Goal: Task Accomplishment & Management: Manage account settings

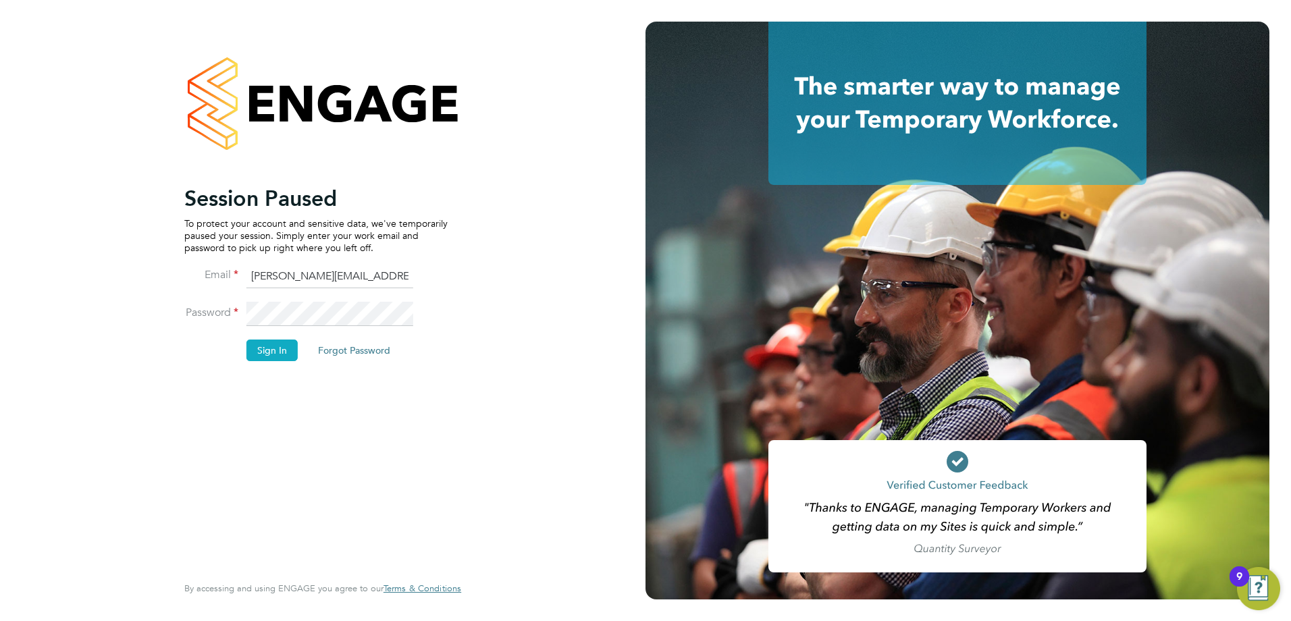
drag, startPoint x: 286, startPoint y: 337, endPoint x: 277, endPoint y: 352, distance: 18.2
click at [286, 337] on li "Password" at bounding box center [315, 321] width 263 height 38
click at [277, 352] on button "Sign In" at bounding box center [271, 351] width 51 height 22
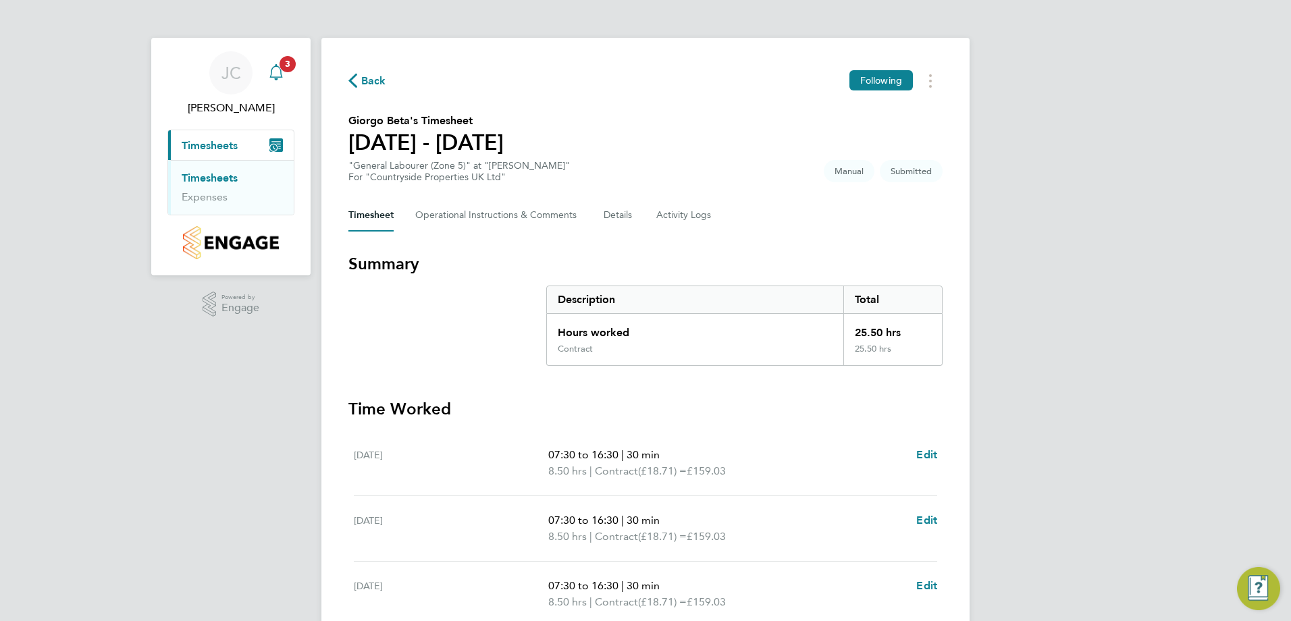
click at [279, 79] on icon "Main navigation" at bounding box center [276, 72] width 16 height 16
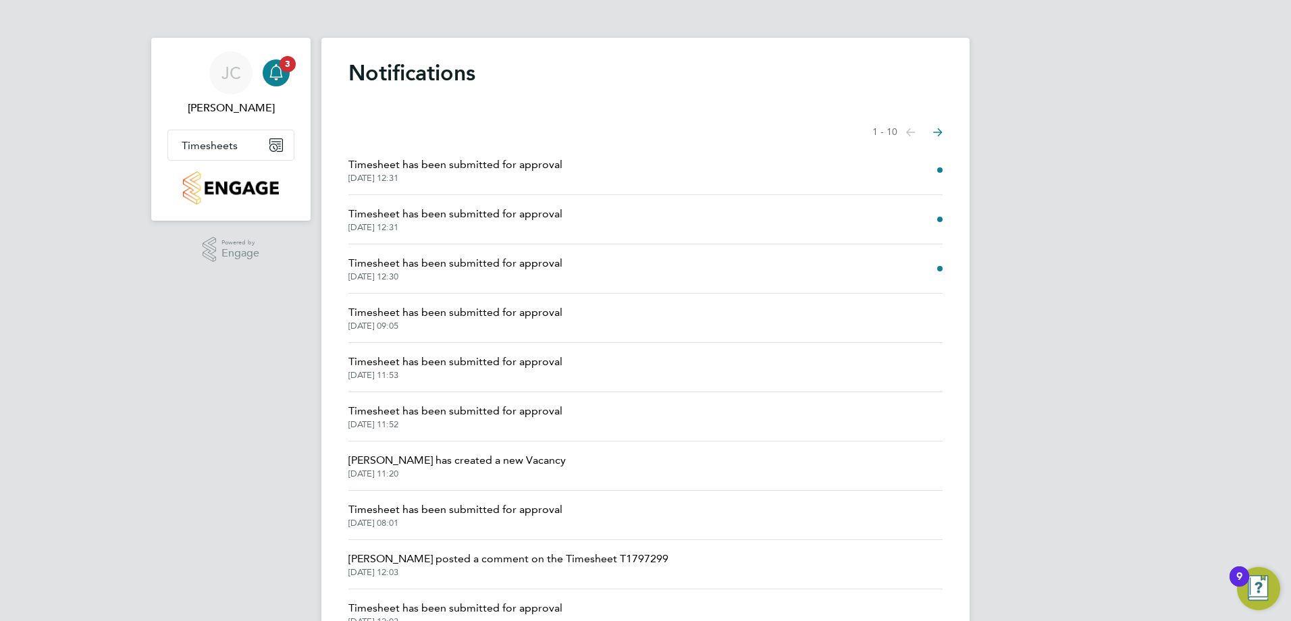
click at [490, 265] on span "Timesheet has been submitted for approval" at bounding box center [455, 263] width 214 height 16
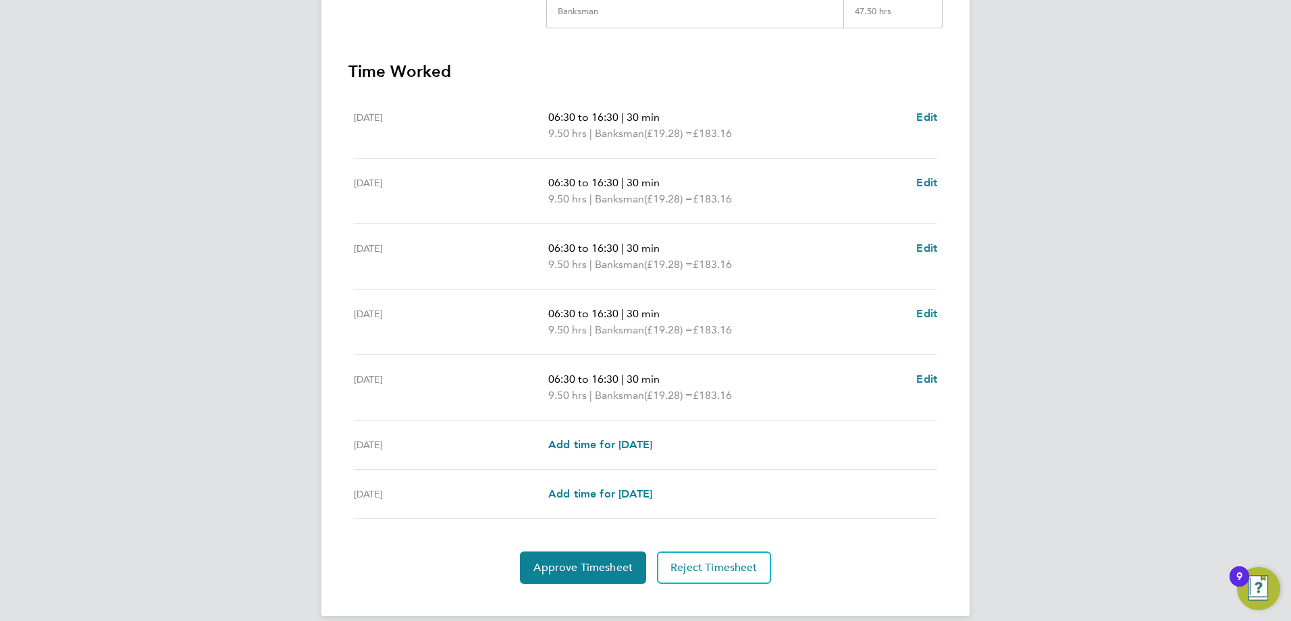
scroll to position [354, 0]
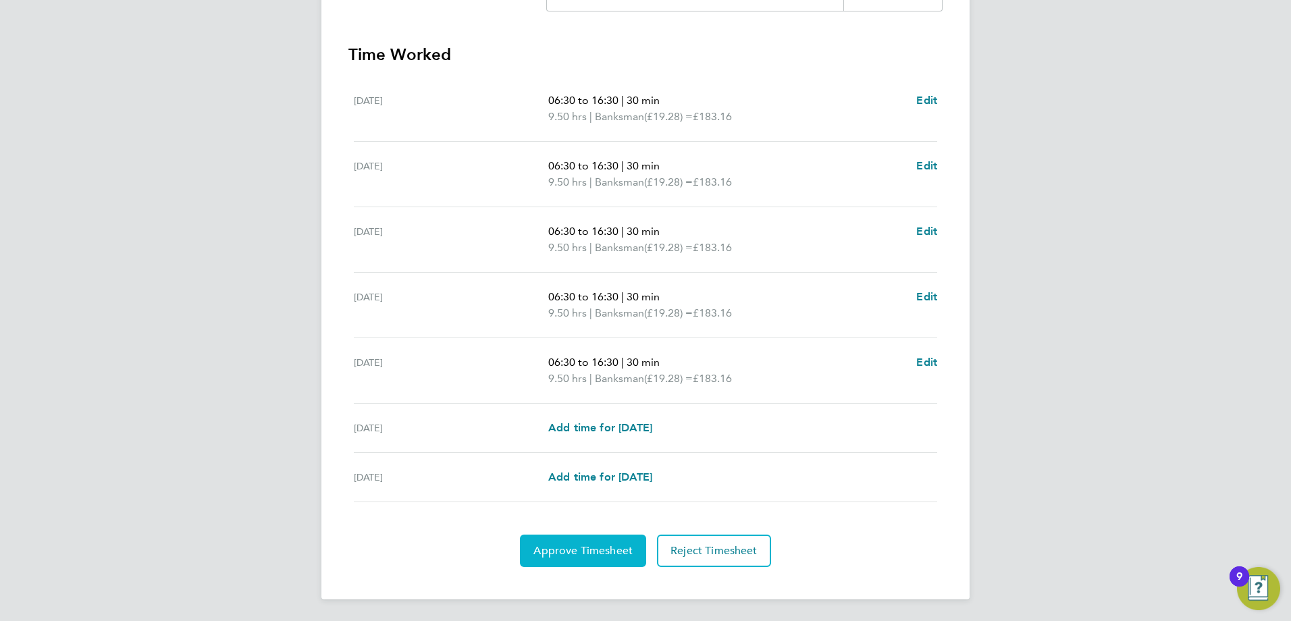
click at [587, 559] on button "Approve Timesheet" at bounding box center [583, 551] width 126 height 32
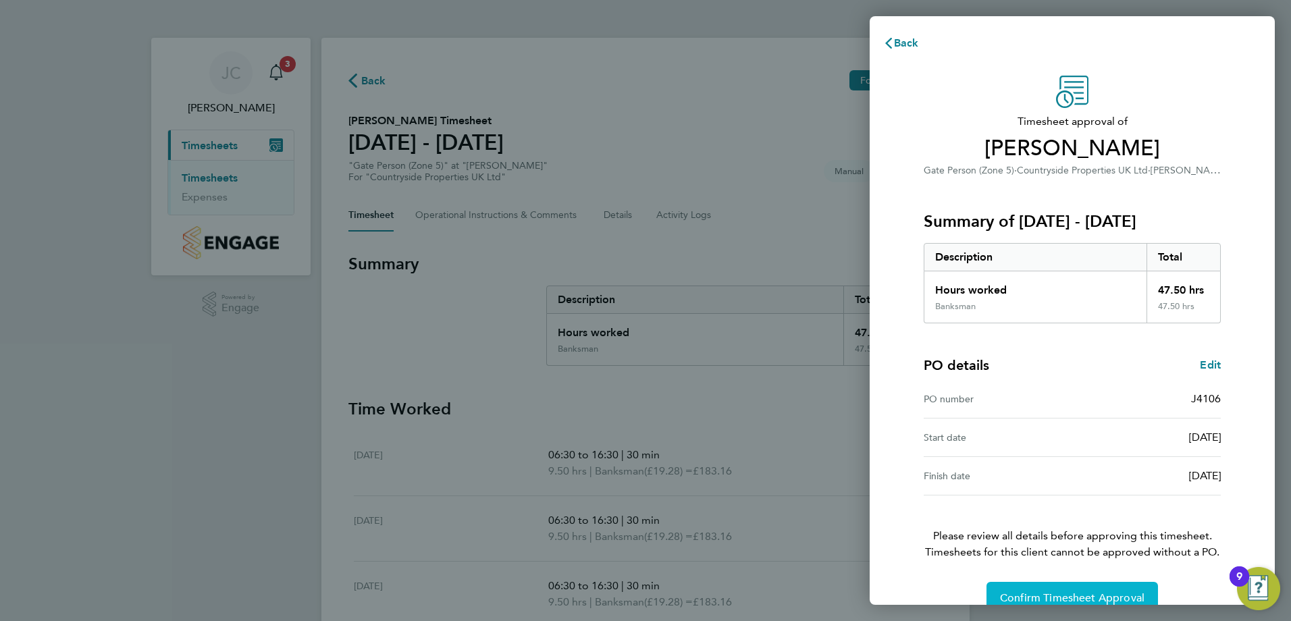
click at [1062, 604] on span "Confirm Timesheet Approval" at bounding box center [1072, 598] width 144 height 14
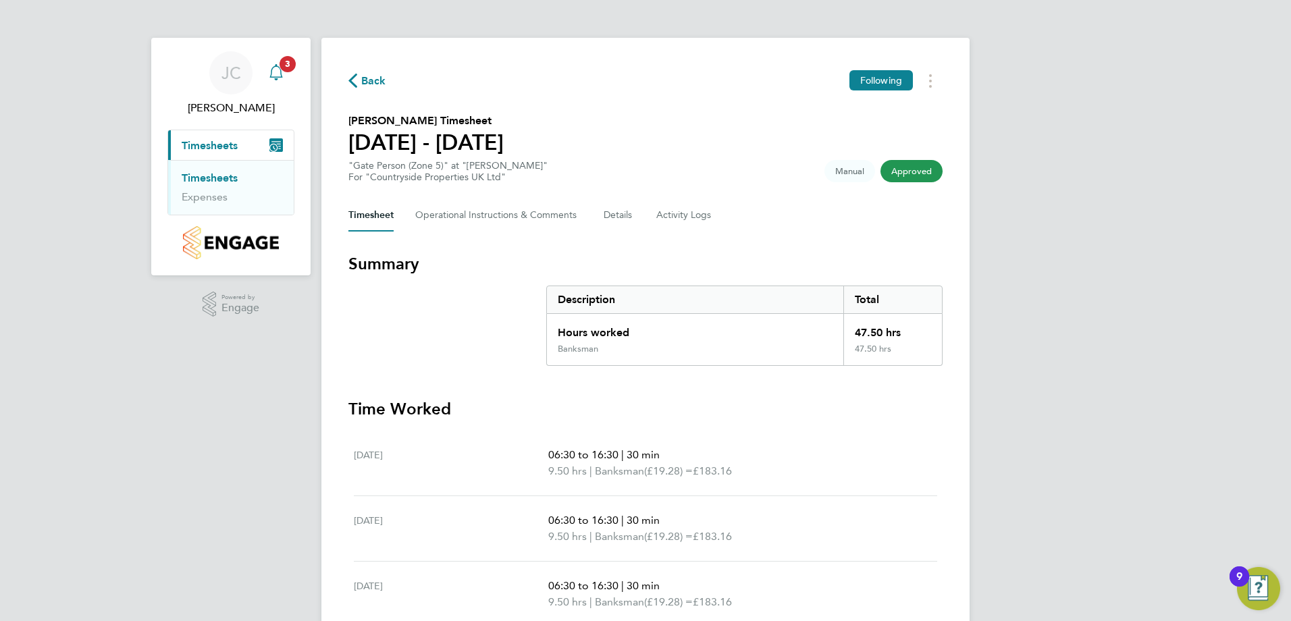
click at [288, 76] on div "Main navigation" at bounding box center [276, 72] width 27 height 27
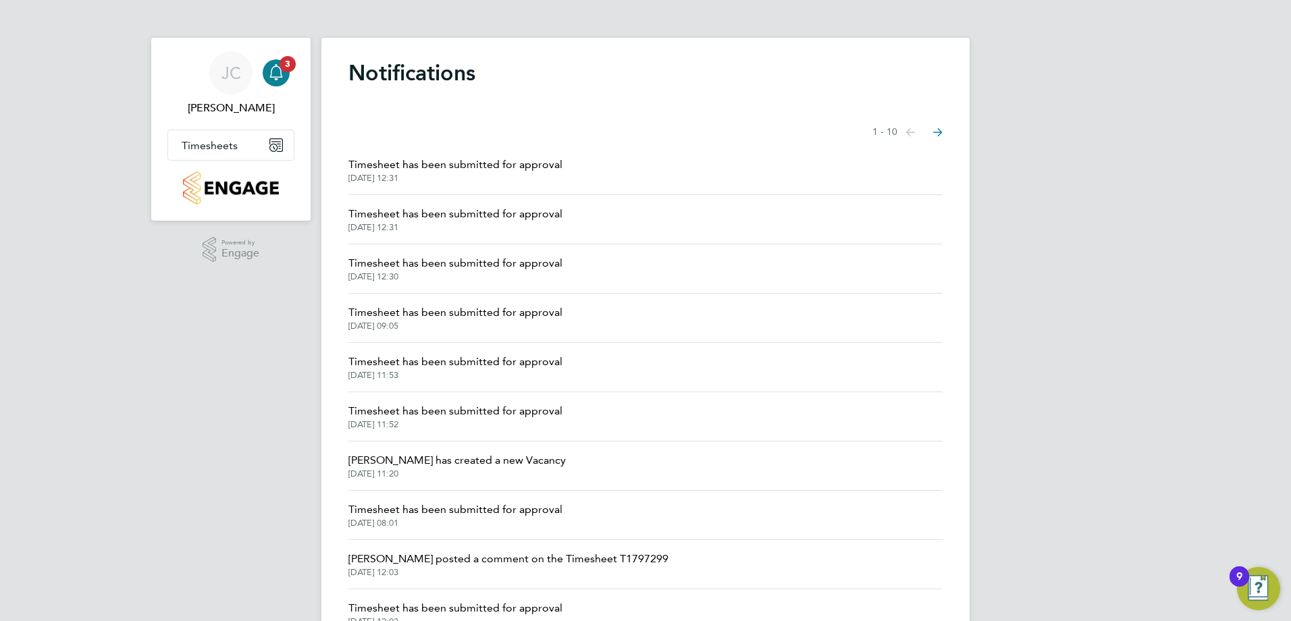
click at [525, 211] on span "Timesheet has been submitted for approval" at bounding box center [455, 214] width 214 height 16
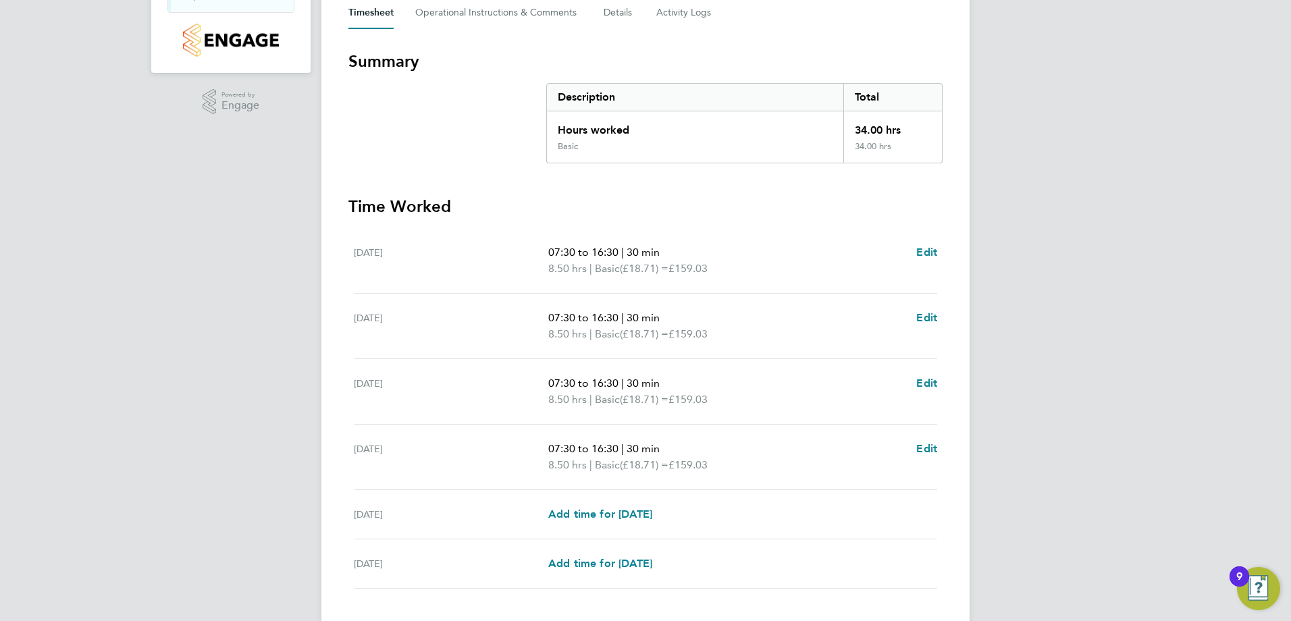
scroll to position [270, 0]
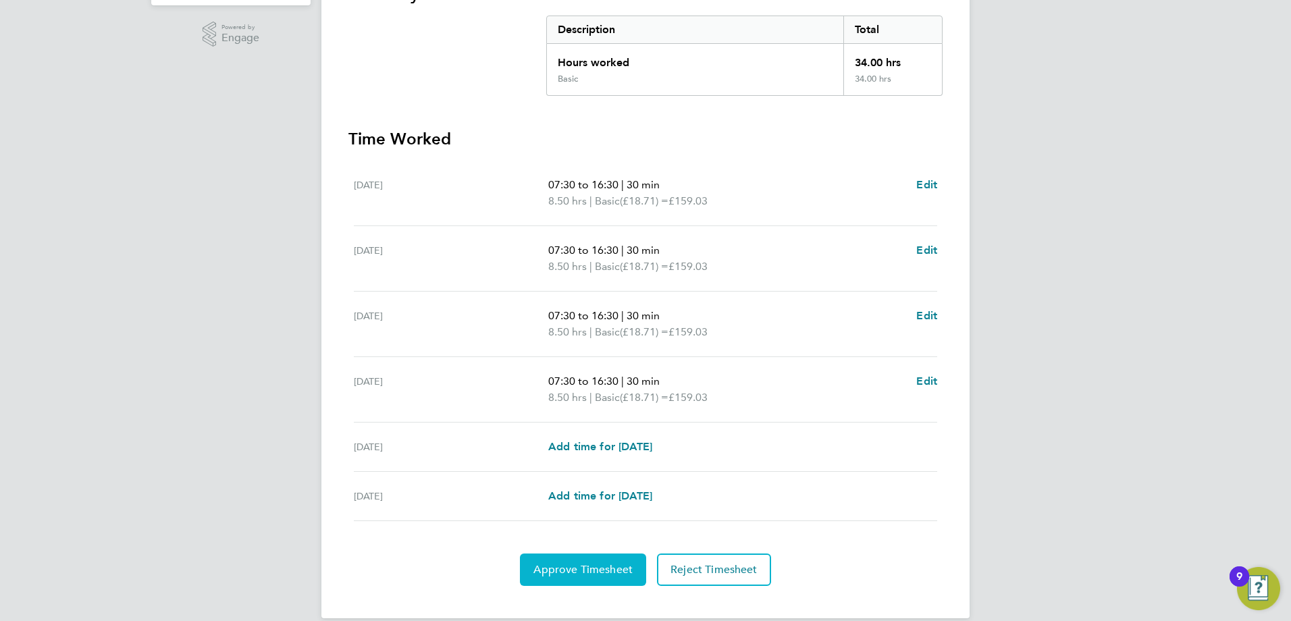
click at [575, 576] on span "Approve Timesheet" at bounding box center [582, 570] width 99 height 14
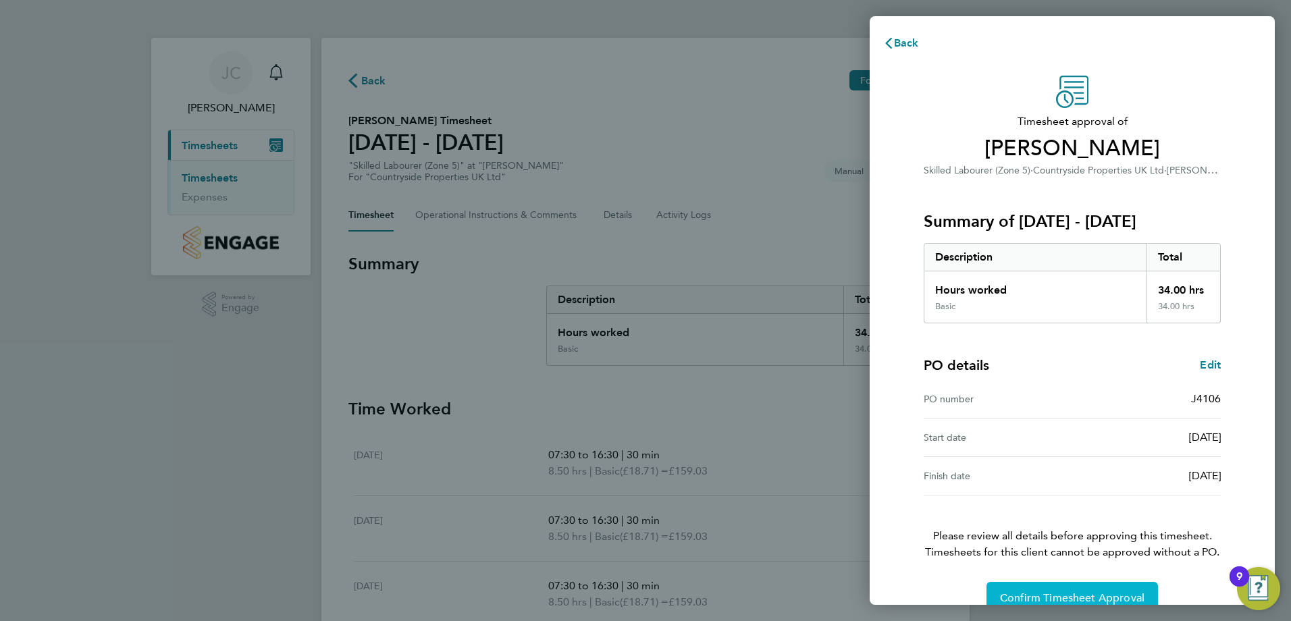
click at [1124, 589] on button "Confirm Timesheet Approval" at bounding box center [1073, 598] width 172 height 32
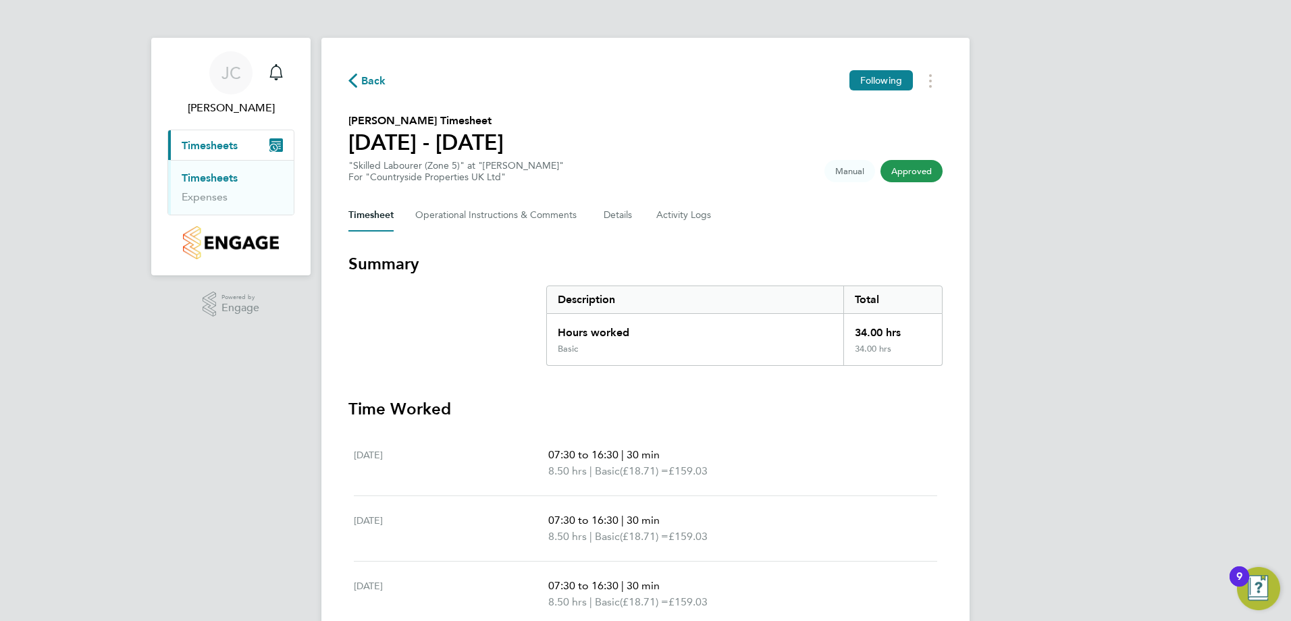
click at [274, 147] on icon "Main navigation" at bounding box center [273, 147] width 7 height 7
click at [271, 77] on icon "Main navigation" at bounding box center [275, 71] width 13 height 14
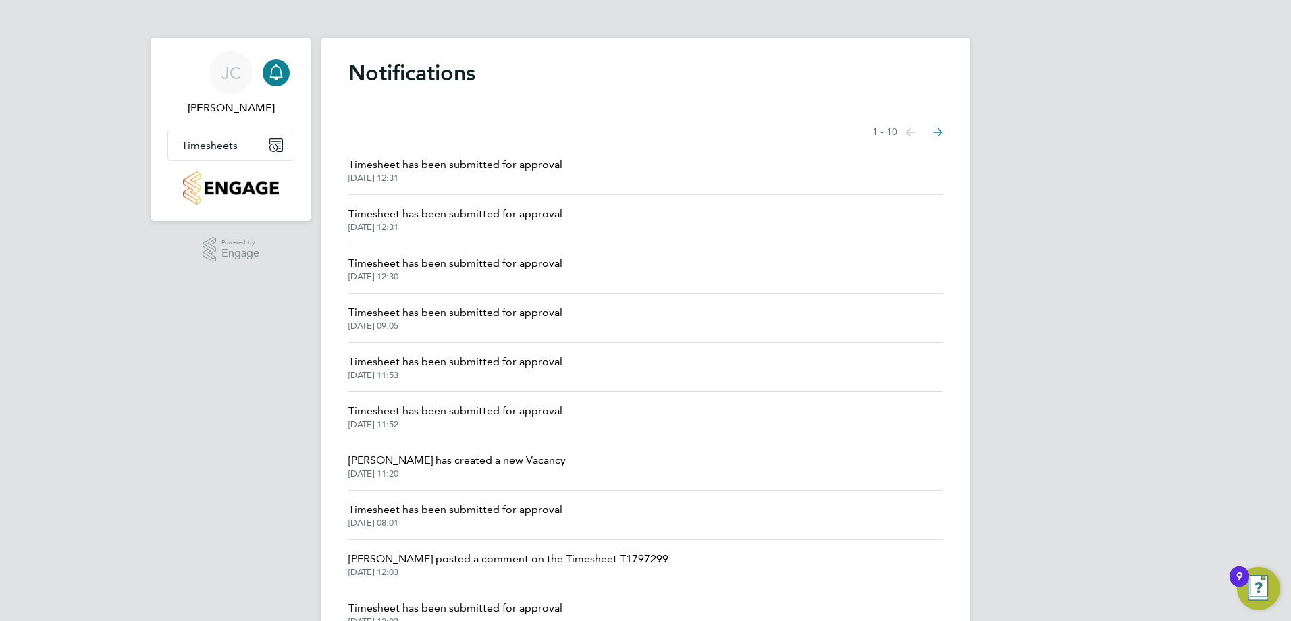
click at [521, 182] on span "[DATE] 12:31" at bounding box center [455, 178] width 214 height 11
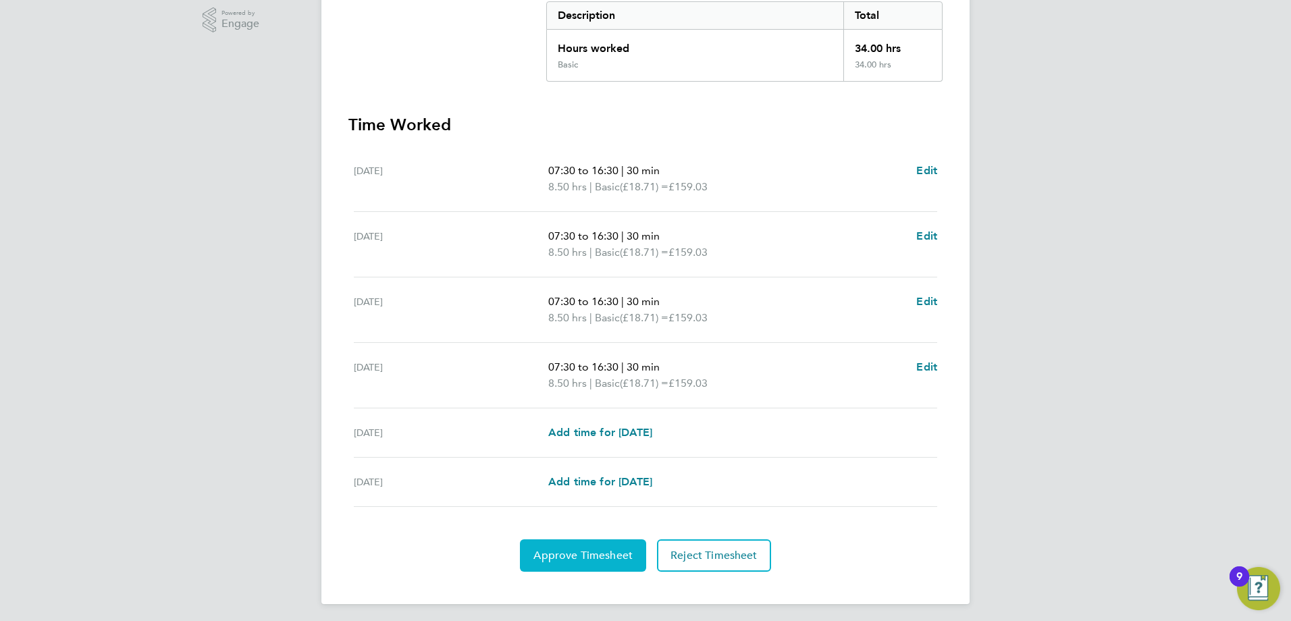
scroll to position [289, 0]
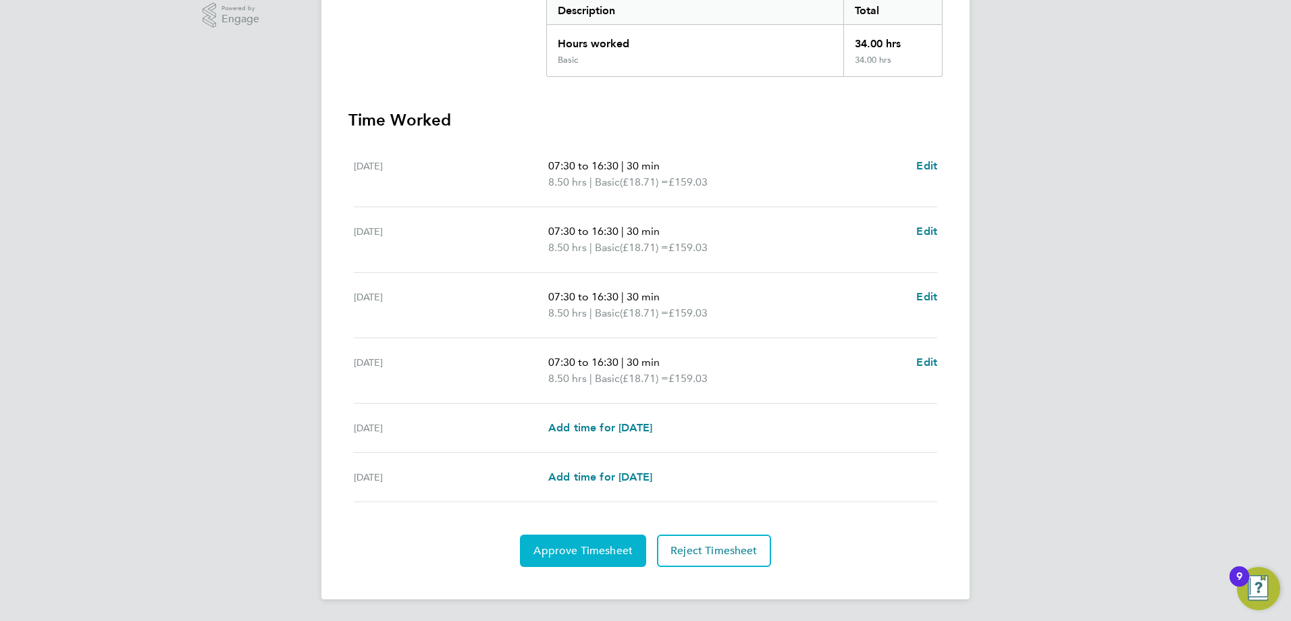
click at [587, 554] on span "Approve Timesheet" at bounding box center [582, 551] width 99 height 14
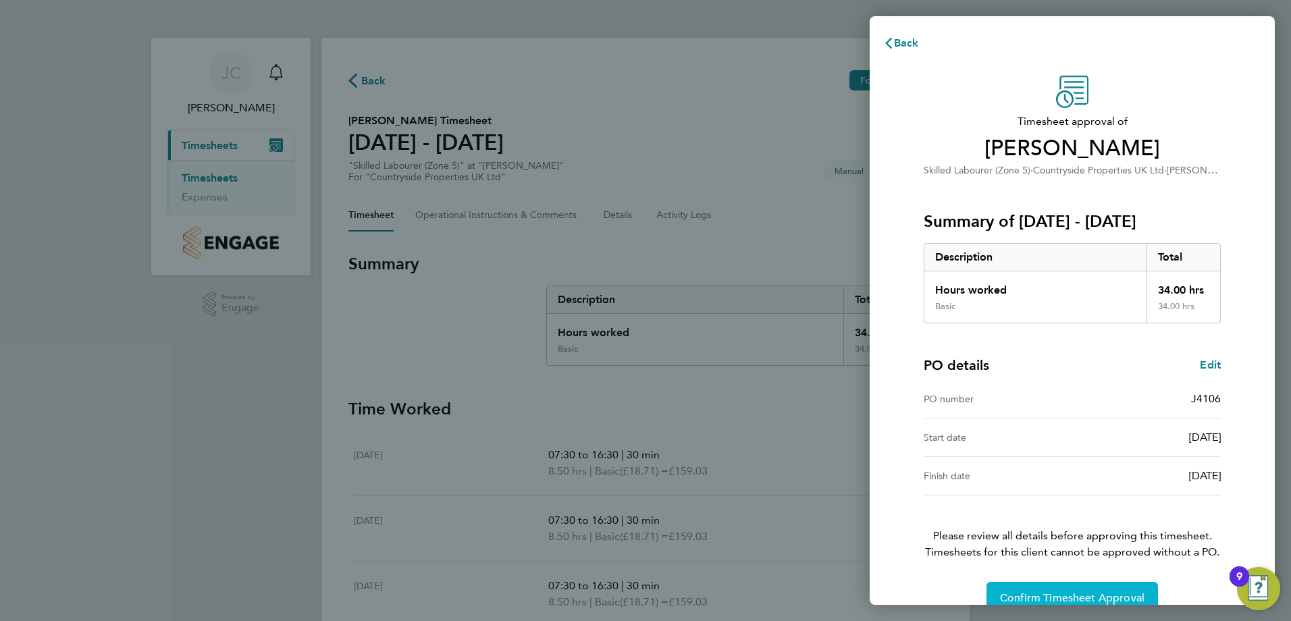
click at [1078, 591] on span "Confirm Timesheet Approval" at bounding box center [1072, 598] width 144 height 14
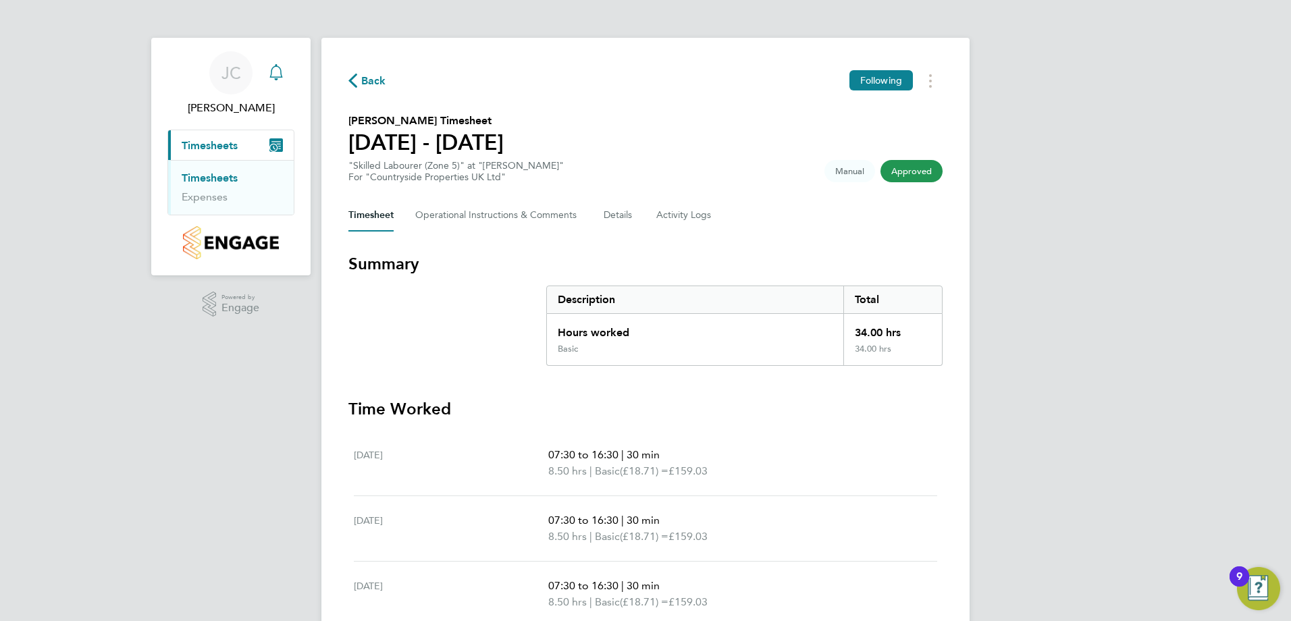
click at [272, 78] on icon "Main navigation" at bounding box center [276, 72] width 16 height 16
